Goal: Navigation & Orientation: Find specific page/section

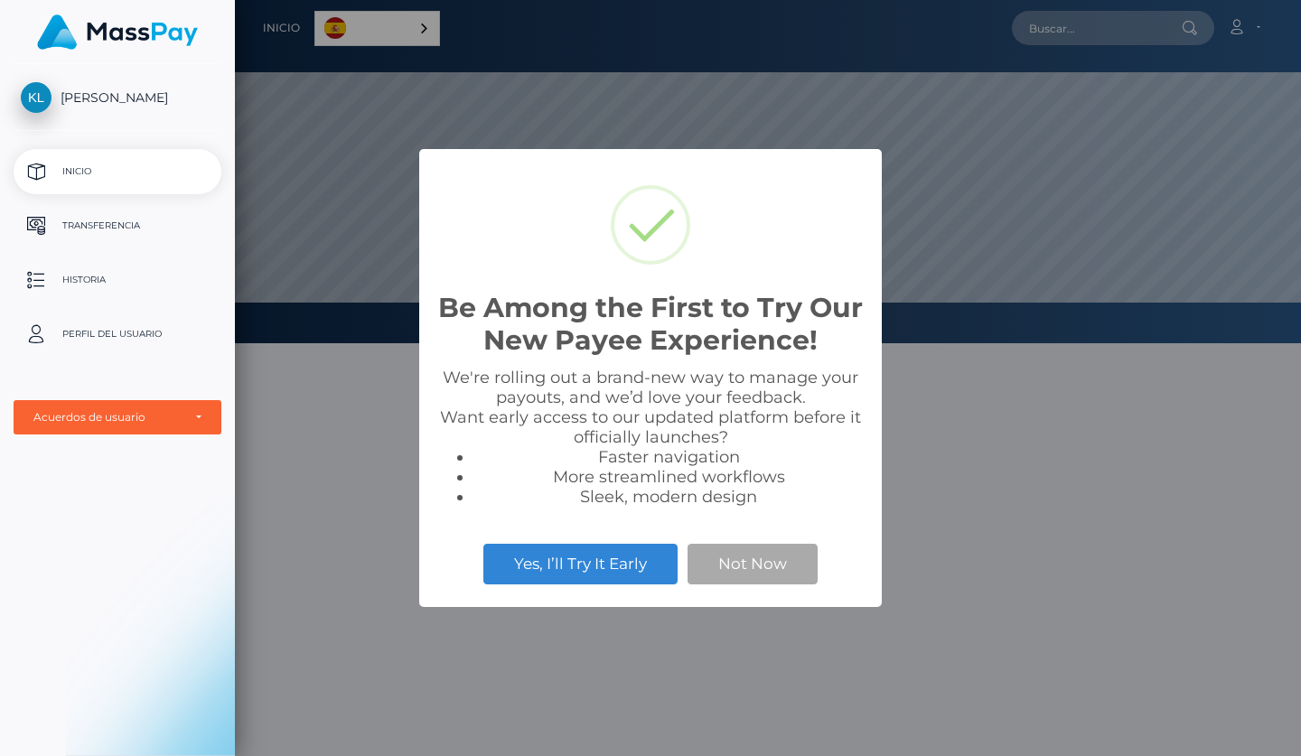
scroll to position [343, 1066]
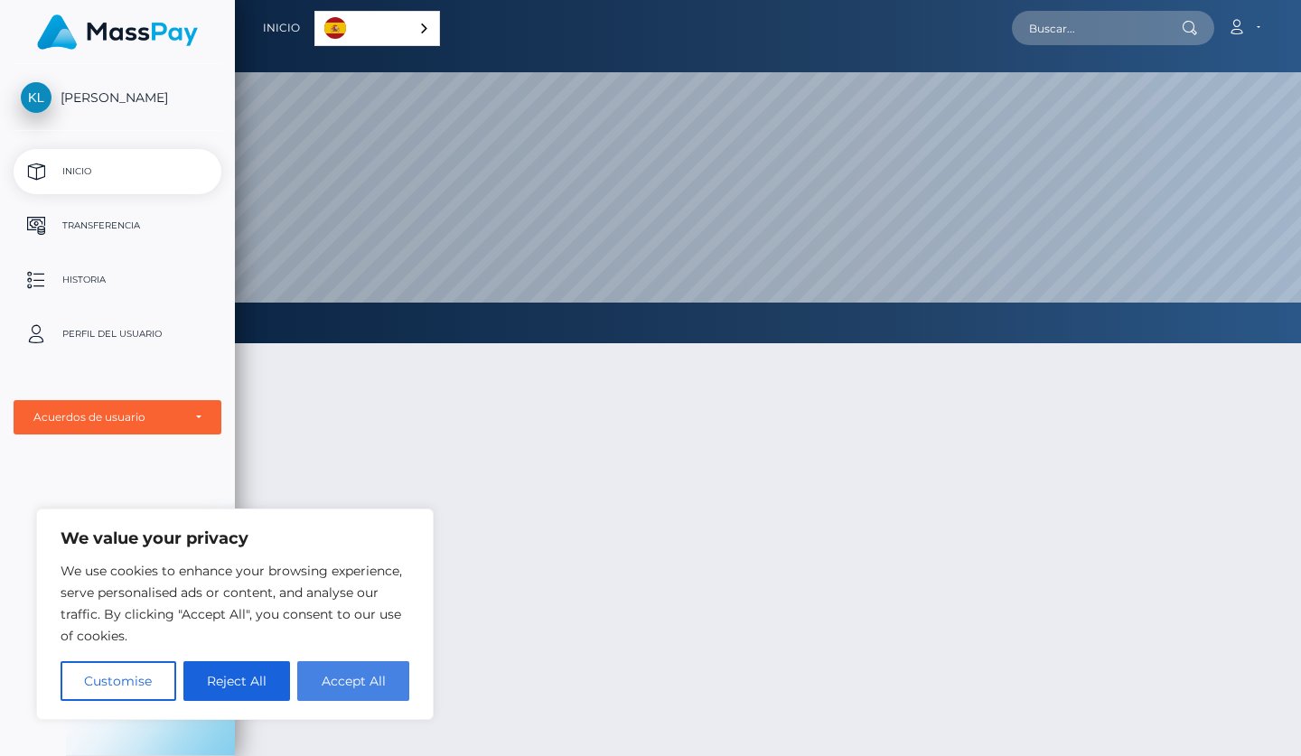
click at [308, 690] on button "Accept All" at bounding box center [353, 681] width 112 height 40
checkbox input "true"
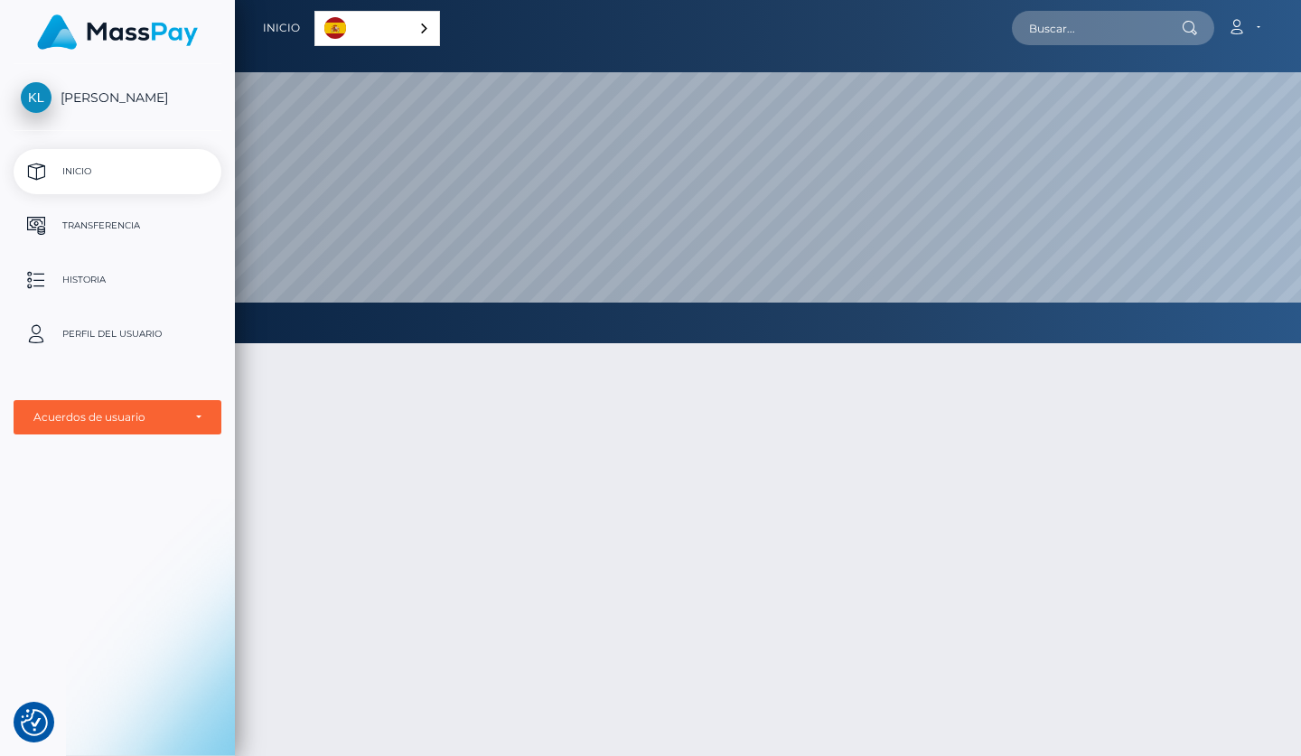
click at [433, 38] on link "Español" at bounding box center [377, 28] width 124 height 33
click at [639, 483] on div at bounding box center [768, 638] width 1066 height 645
click at [106, 179] on p "Inicio" at bounding box center [117, 171] width 193 height 27
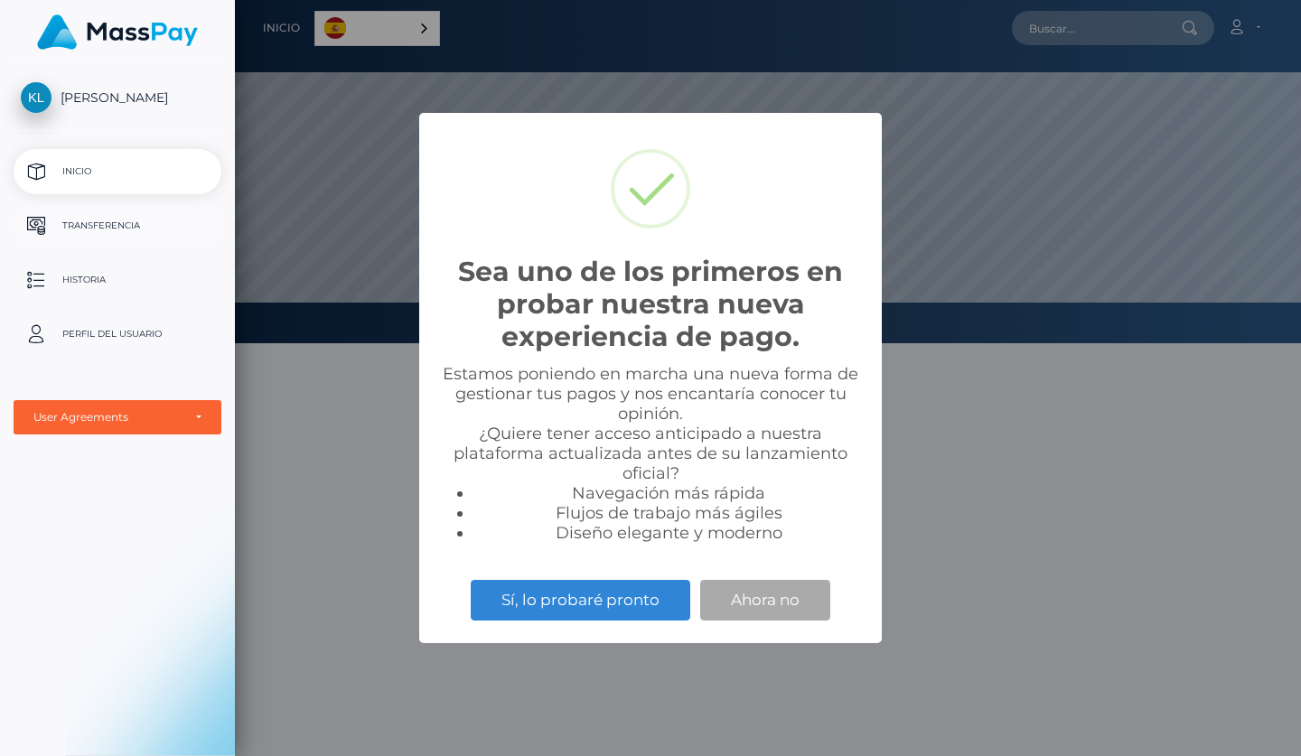
scroll to position [343, 1066]
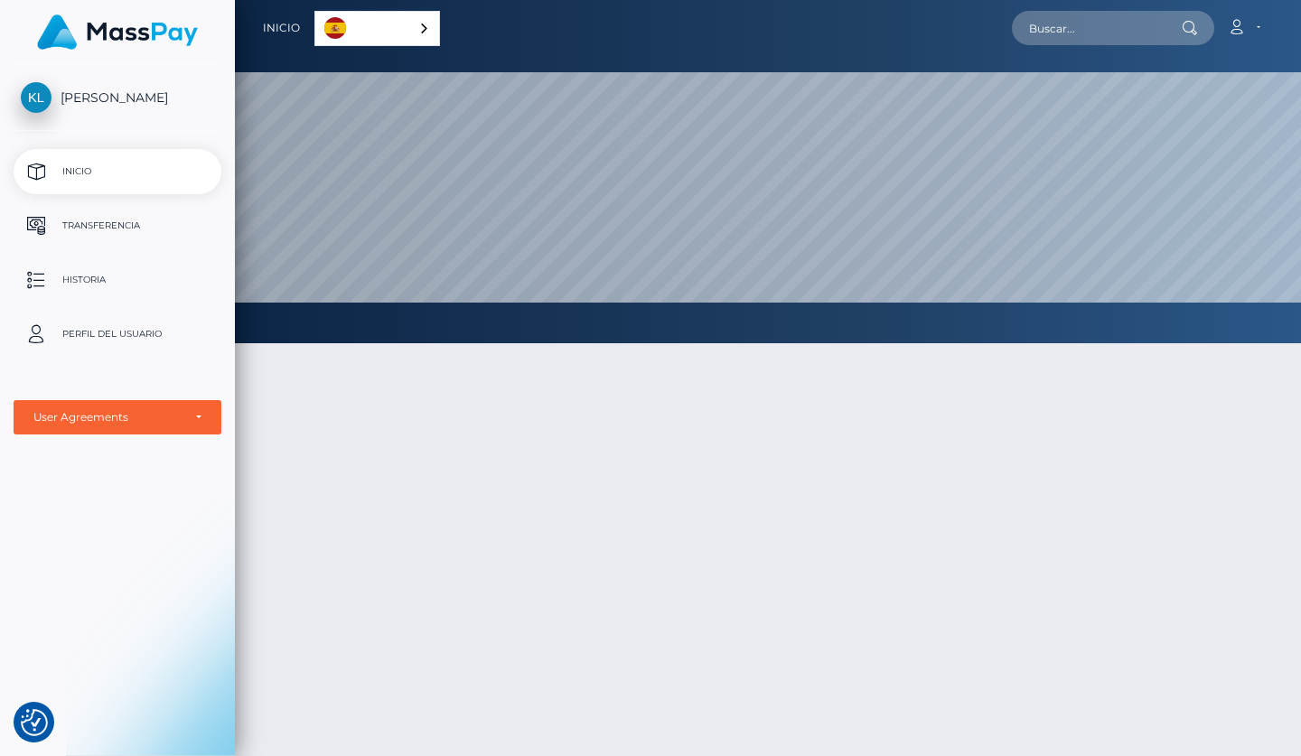
click at [740, 601] on div at bounding box center [768, 638] width 1066 height 645
click at [79, 280] on p "Historia" at bounding box center [117, 279] width 193 height 27
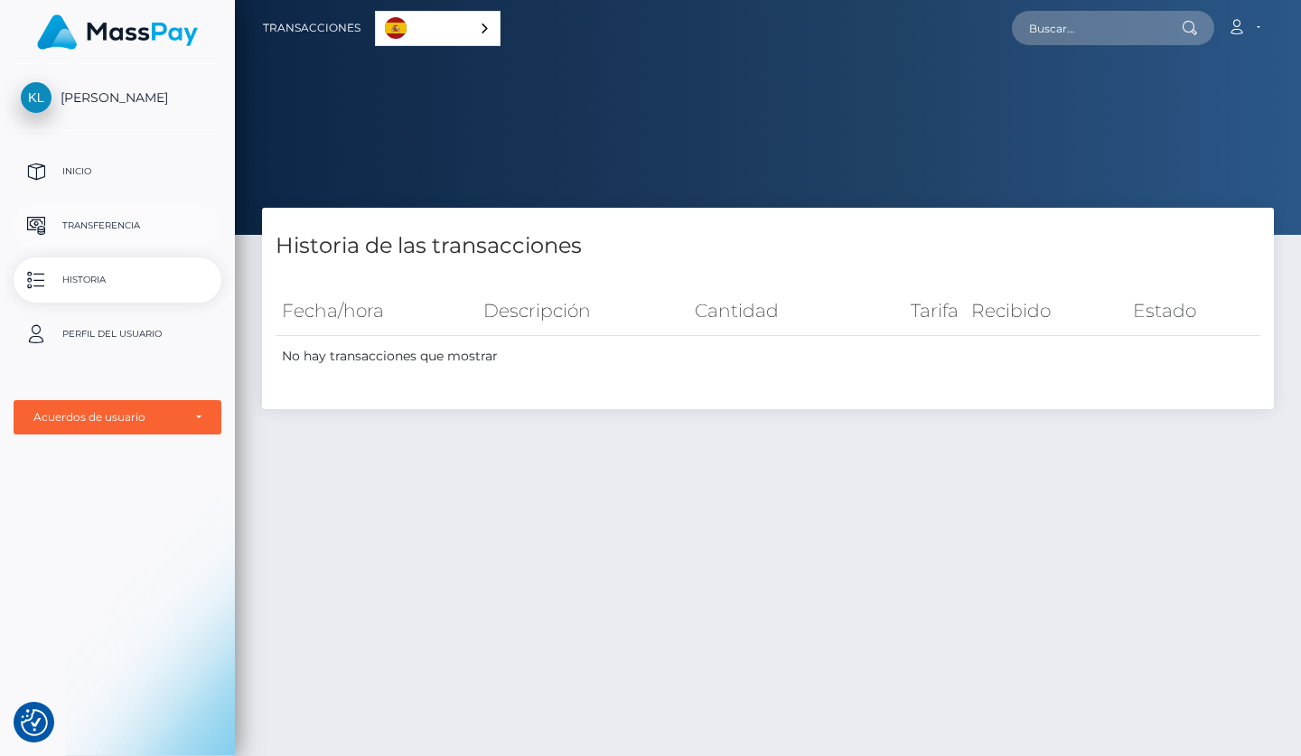
click at [85, 224] on p "Transferencia" at bounding box center [117, 225] width 193 height 27
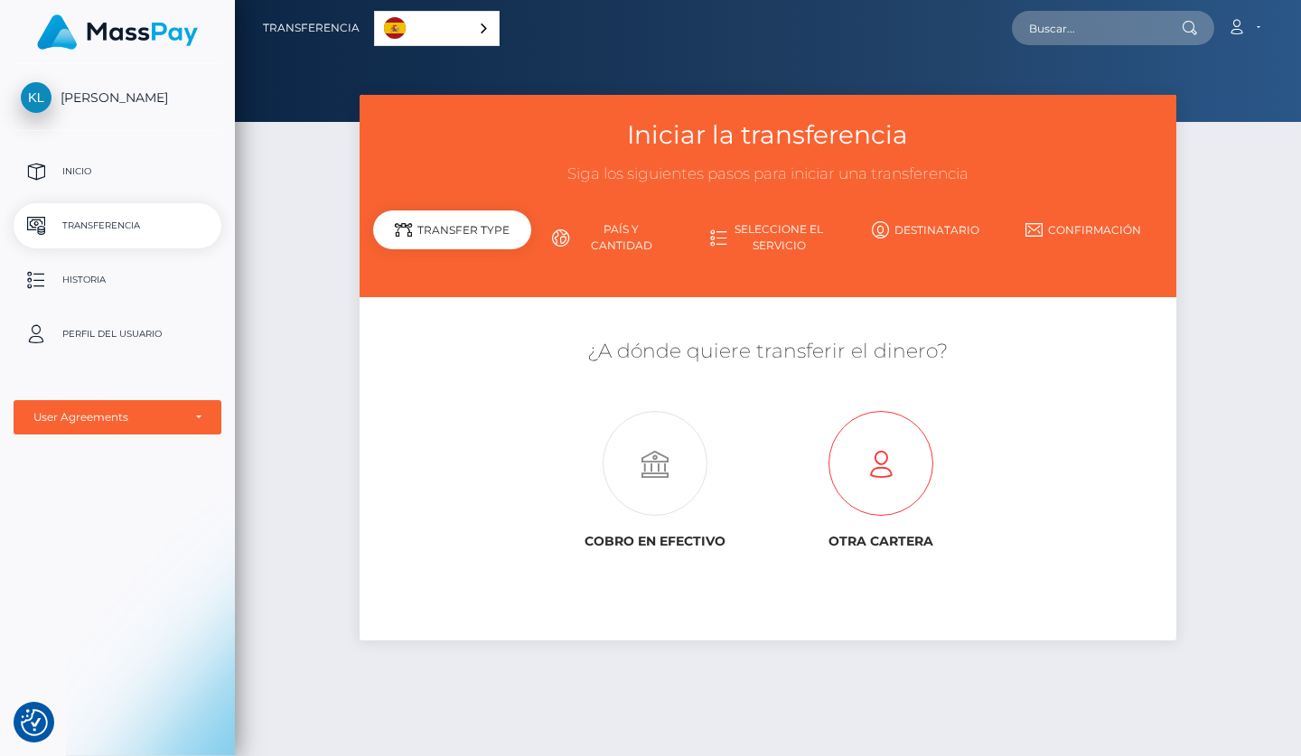
click at [852, 421] on icon at bounding box center [881, 464] width 227 height 105
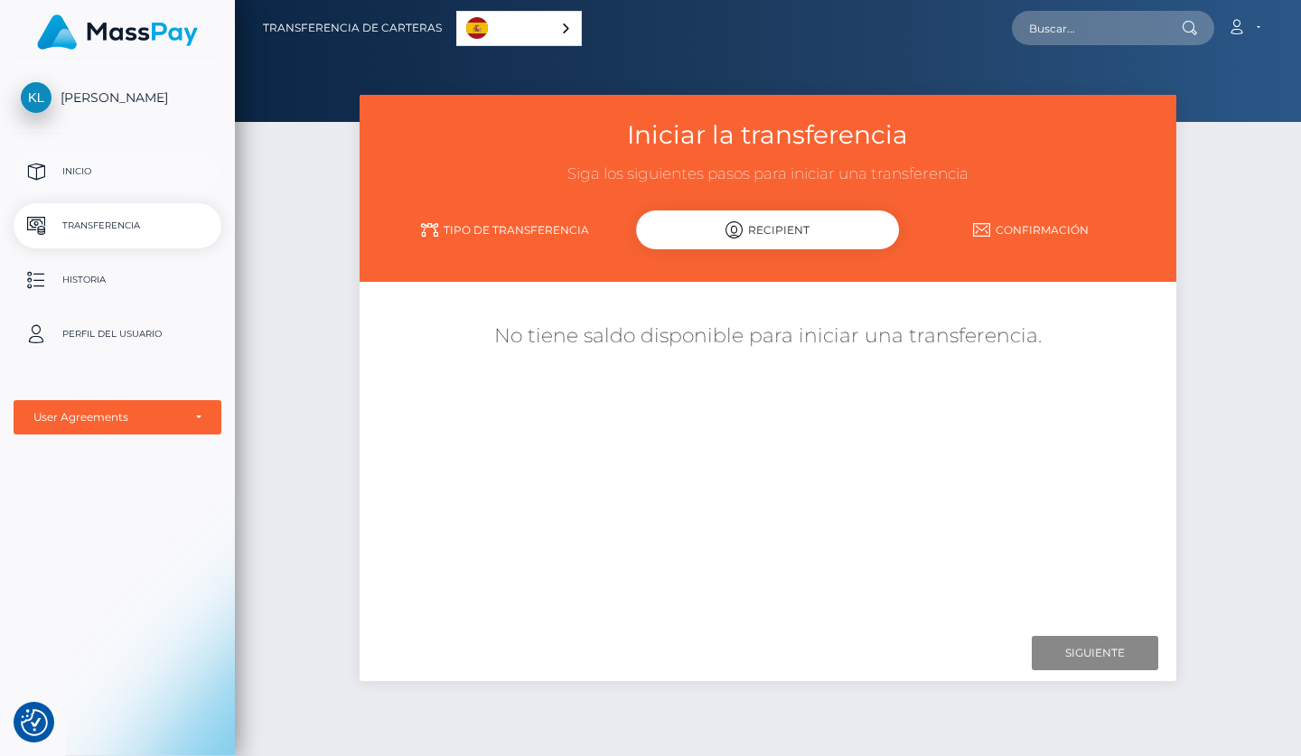
click at [117, 170] on p "Inicio" at bounding box center [117, 171] width 193 height 27
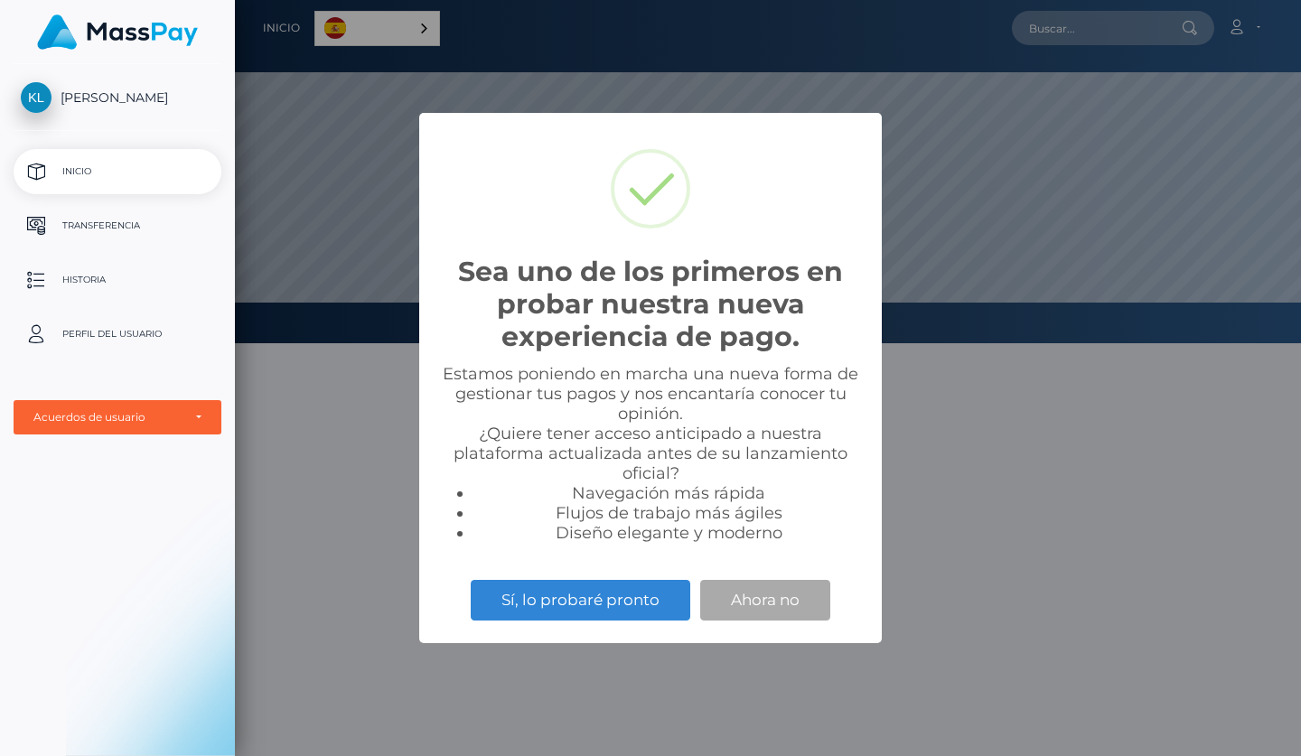
scroll to position [343, 1066]
click at [769, 596] on button "Ahora no" at bounding box center [765, 600] width 130 height 40
